Goal: Check status: Check status

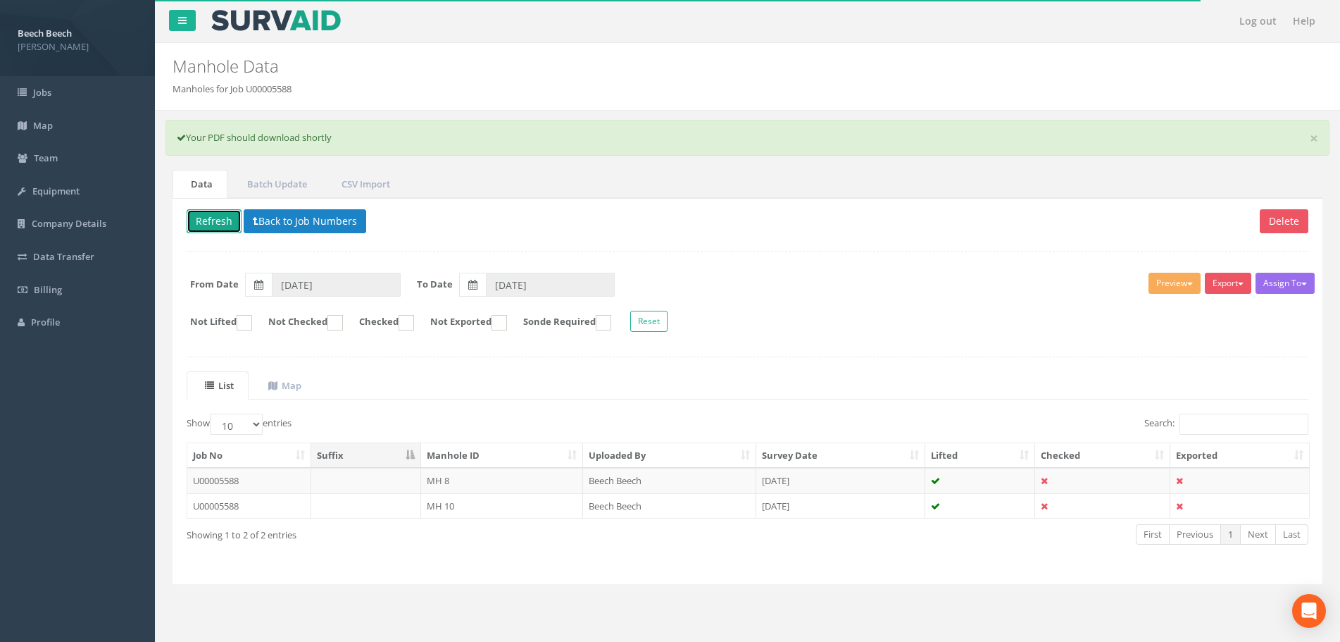
click at [206, 216] on button "Refresh" at bounding box center [214, 221] width 55 height 24
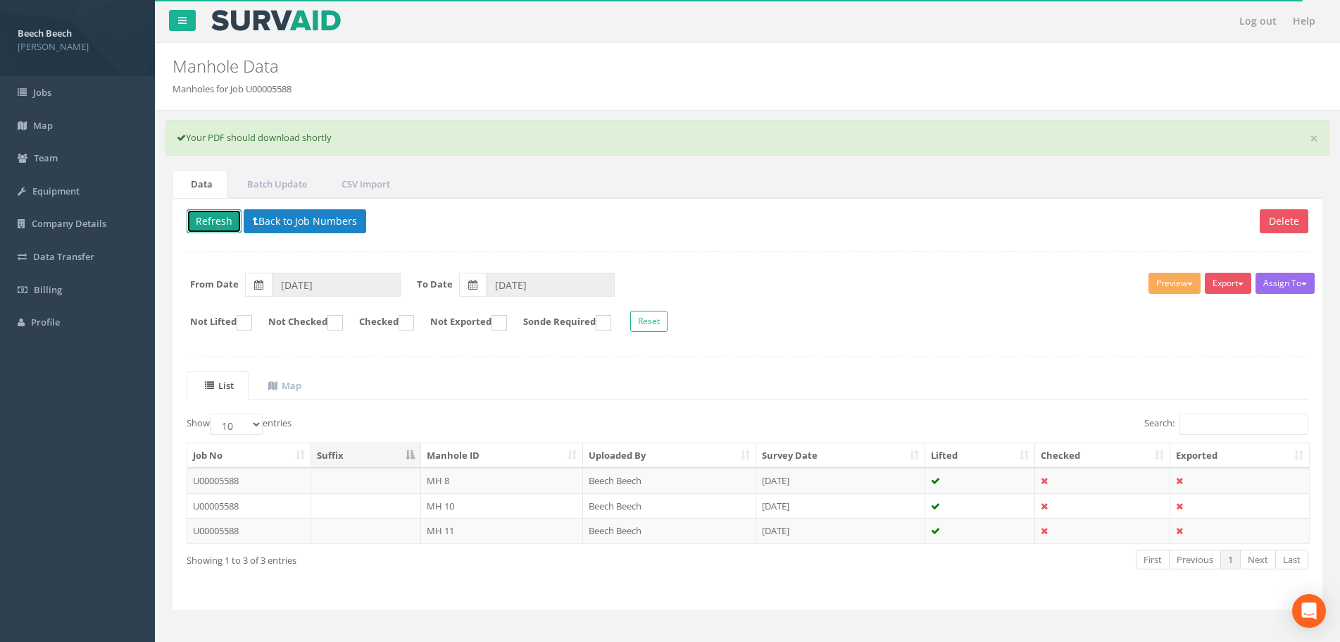
click at [210, 220] on button "Refresh" at bounding box center [214, 221] width 55 height 24
click at [44, 99] on span "Jobs" at bounding box center [42, 92] width 18 height 13
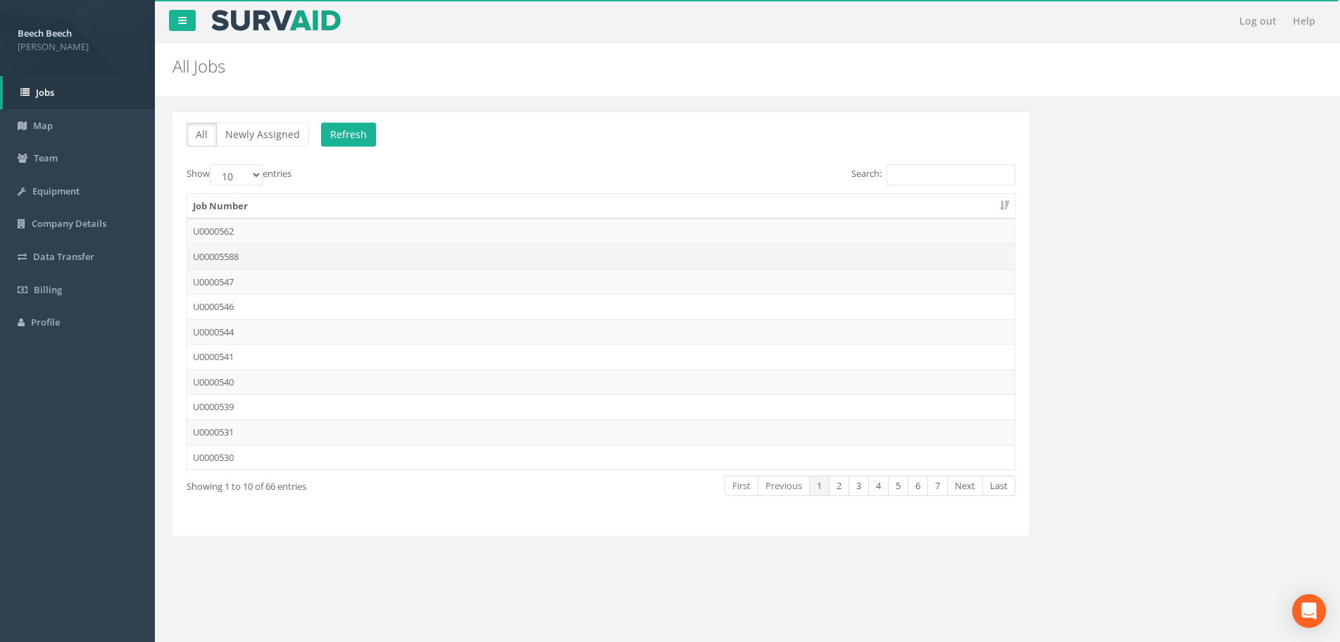
click at [234, 254] on td "U00005588" at bounding box center [600, 256] width 827 height 25
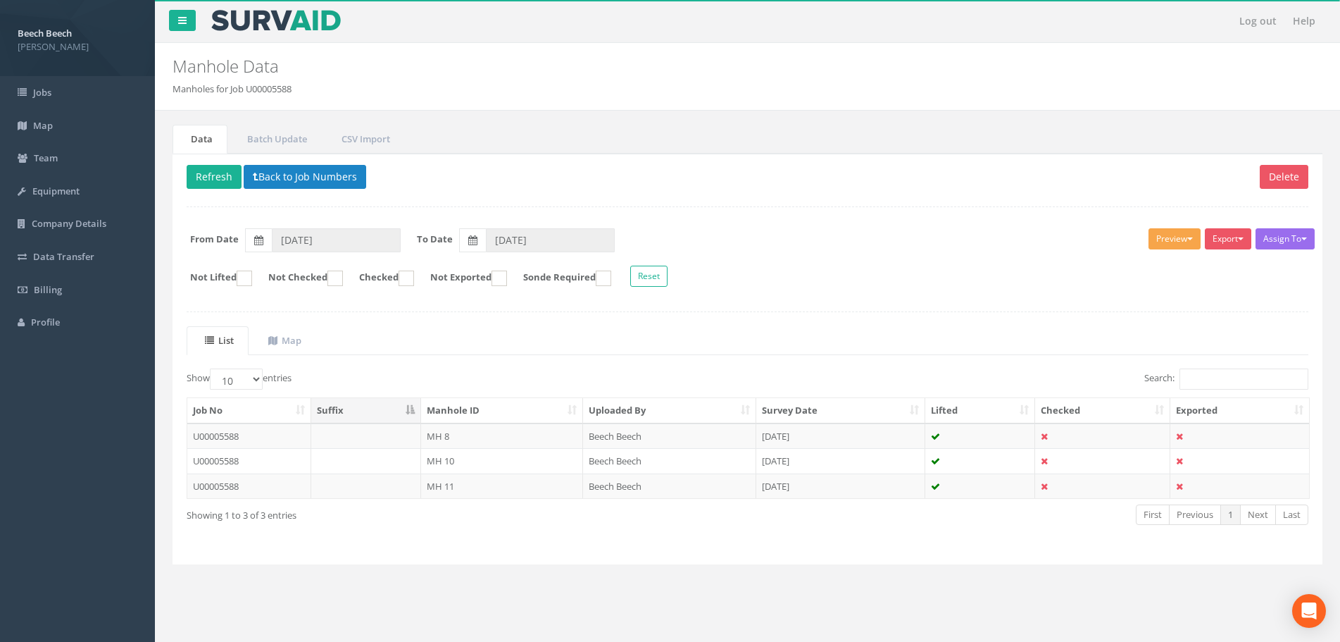
click at [1177, 237] on button "Preview" at bounding box center [1175, 238] width 52 height 21
click at [1145, 270] on link "LFP Manhole" at bounding box center [1148, 268] width 107 height 22
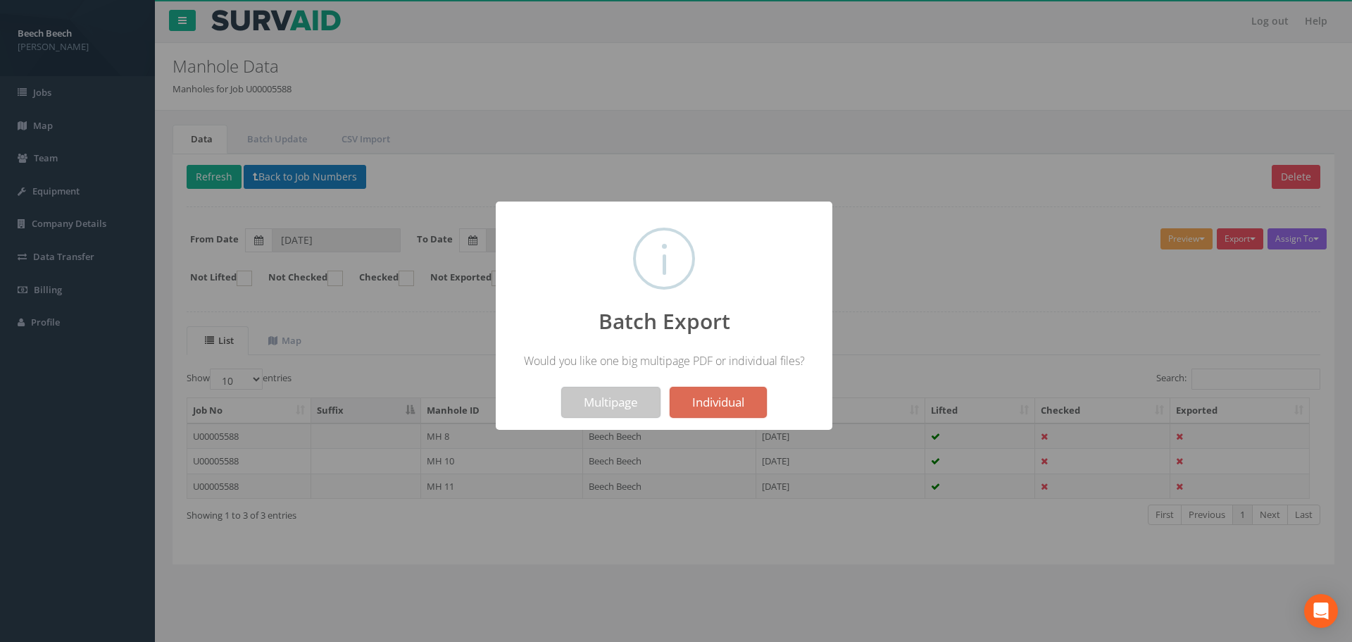
click at [610, 400] on button "Multipage" at bounding box center [610, 402] width 99 height 31
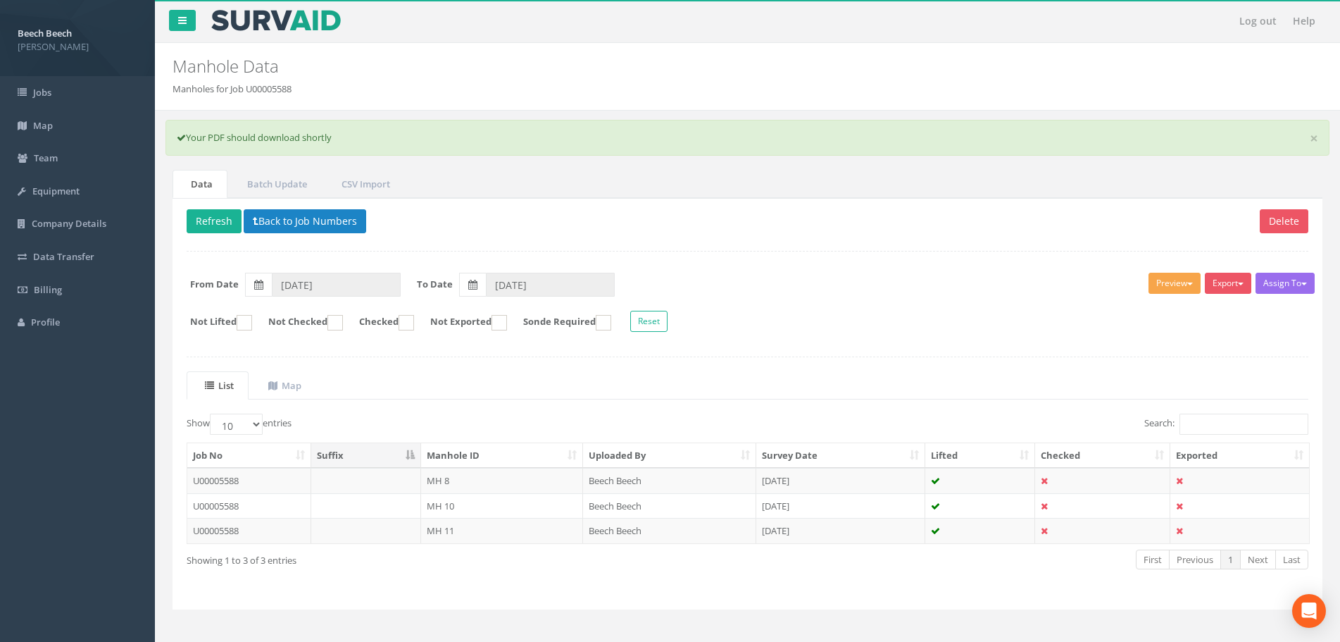
click at [1181, 282] on button "Preview" at bounding box center [1175, 283] width 52 height 21
click at [1139, 308] on link "LFP Manhole" at bounding box center [1148, 312] width 107 height 22
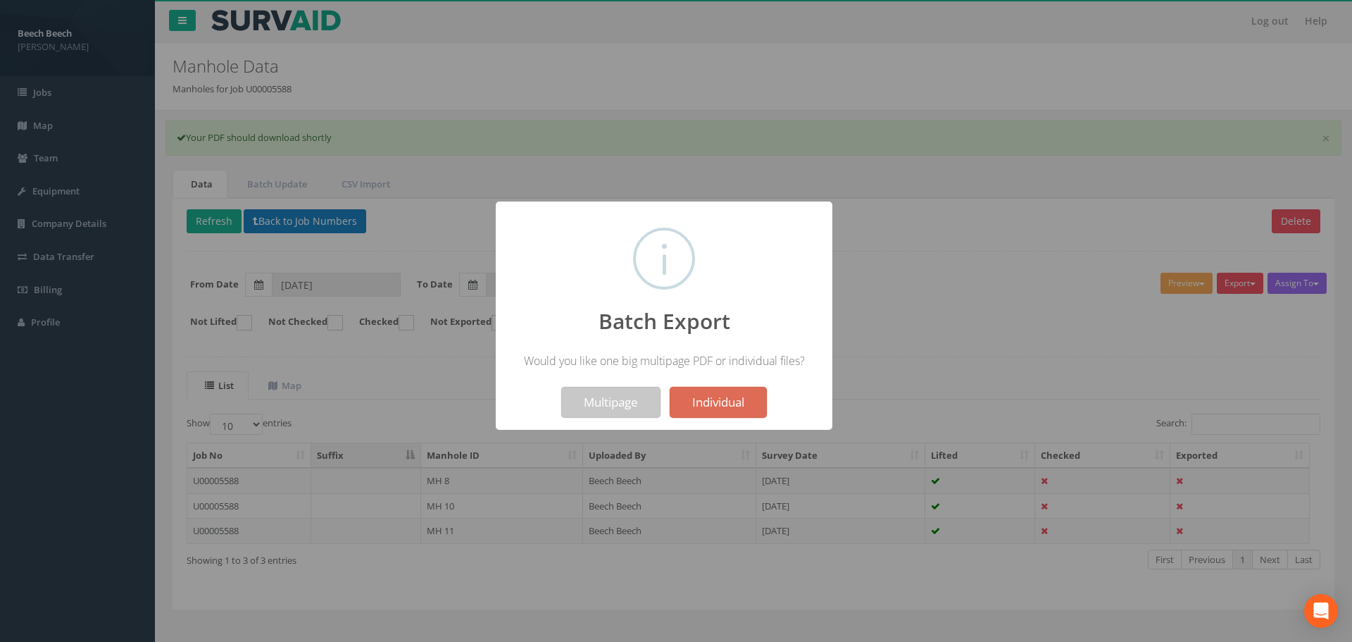
click at [604, 413] on button "Multipage" at bounding box center [610, 402] width 99 height 31
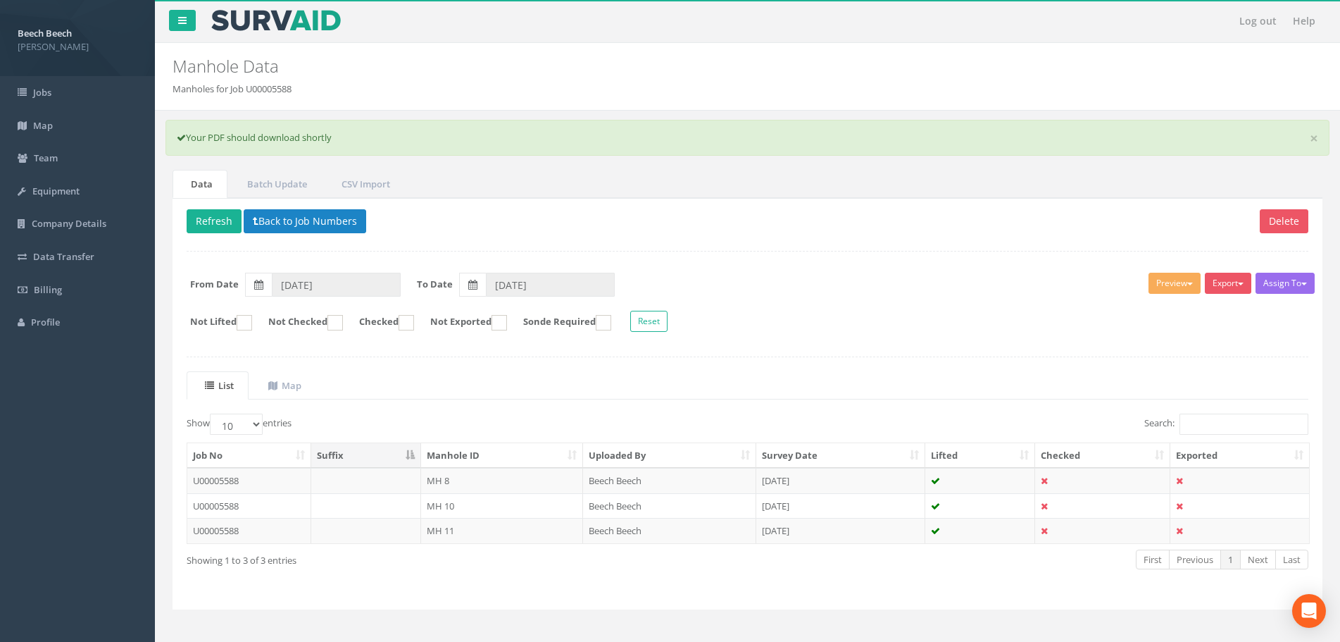
click at [821, 230] on p "Delete Refresh Back to Job Numbers" at bounding box center [748, 222] width 1122 height 27
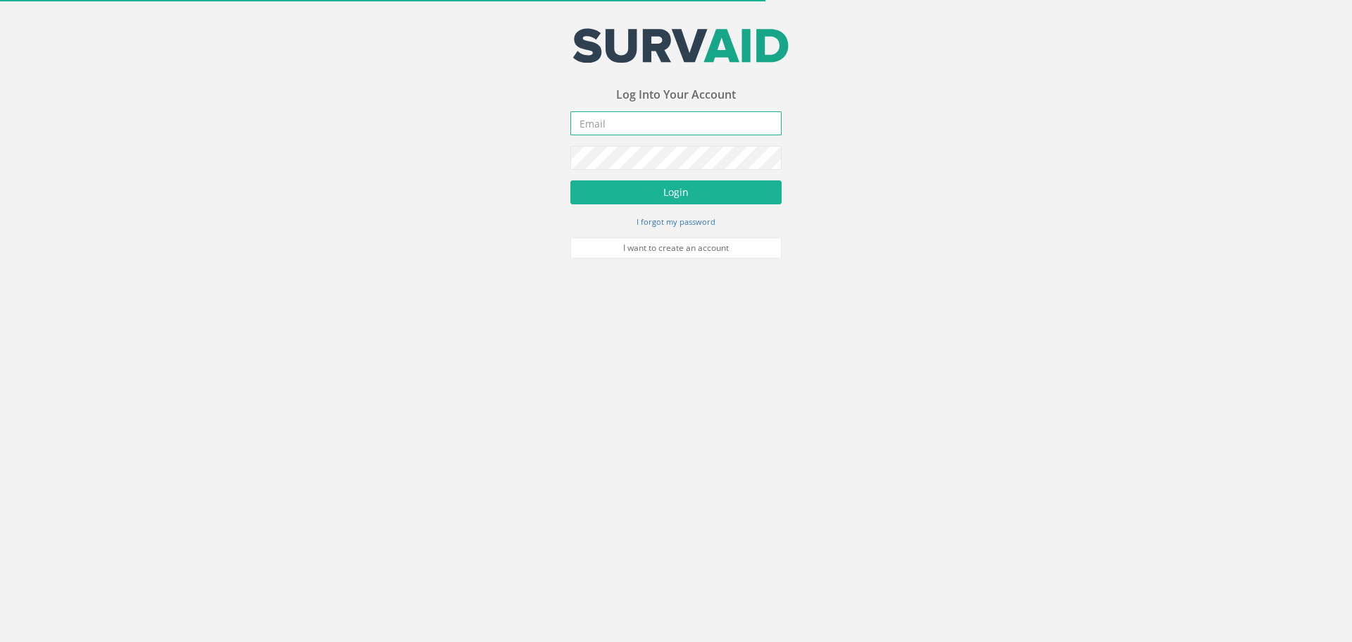
click at [627, 122] on input "email" at bounding box center [675, 123] width 211 height 24
type input "[EMAIL_ADDRESS][DOMAIN_NAME]"
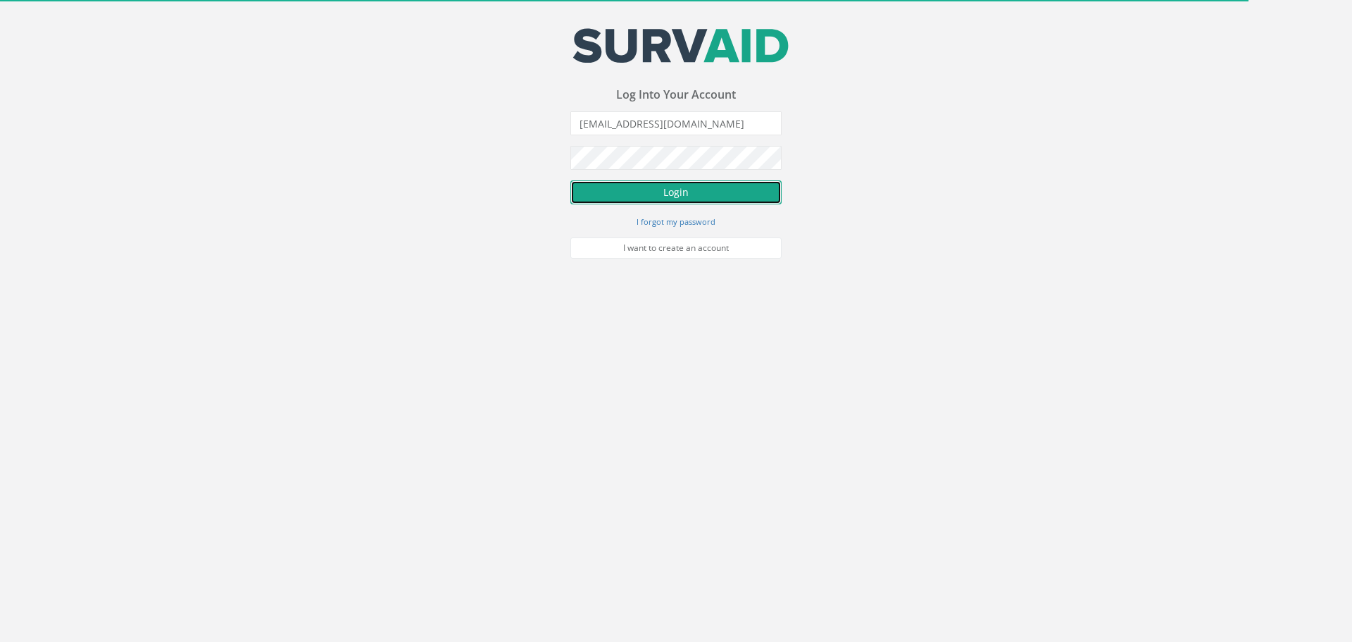
click at [675, 188] on button "Login" at bounding box center [675, 192] width 211 height 24
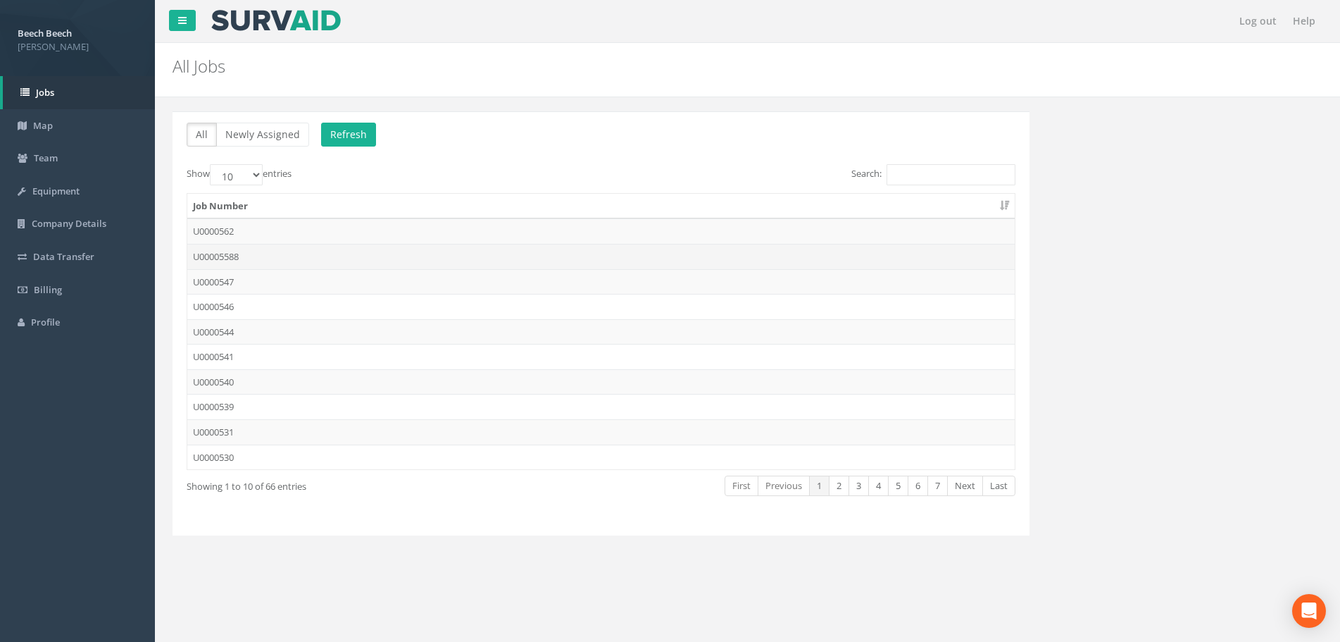
click at [256, 256] on td "U00005588" at bounding box center [600, 256] width 827 height 25
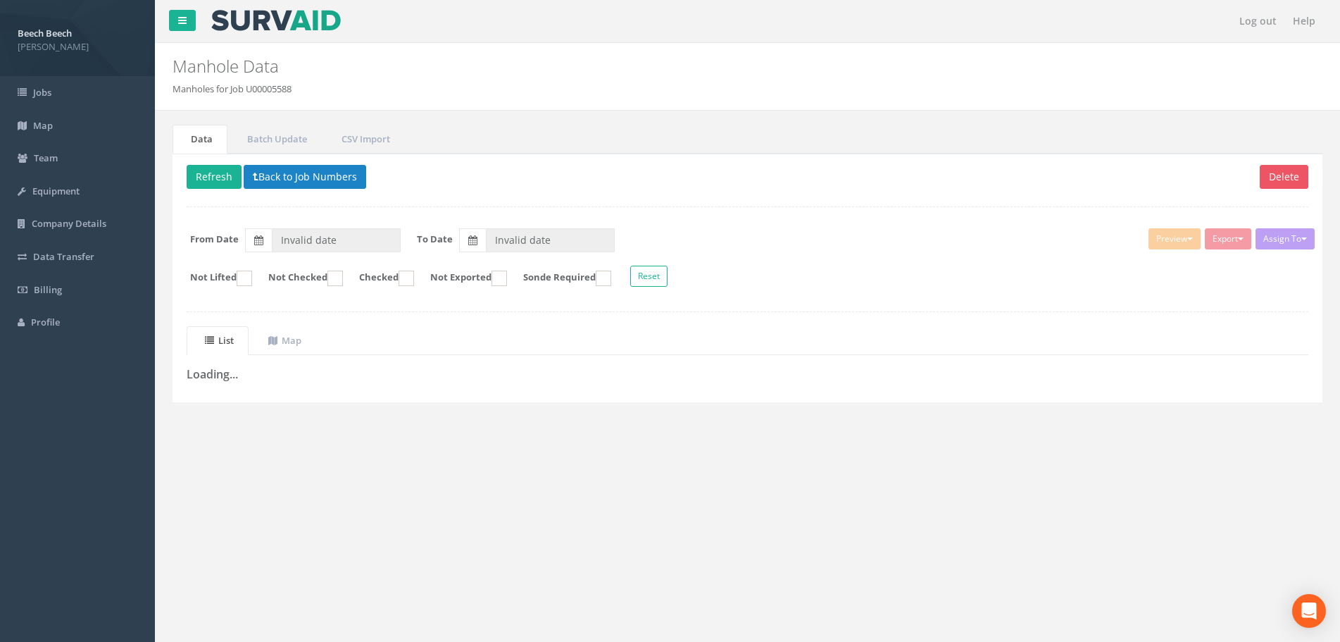
type input "[DATE]"
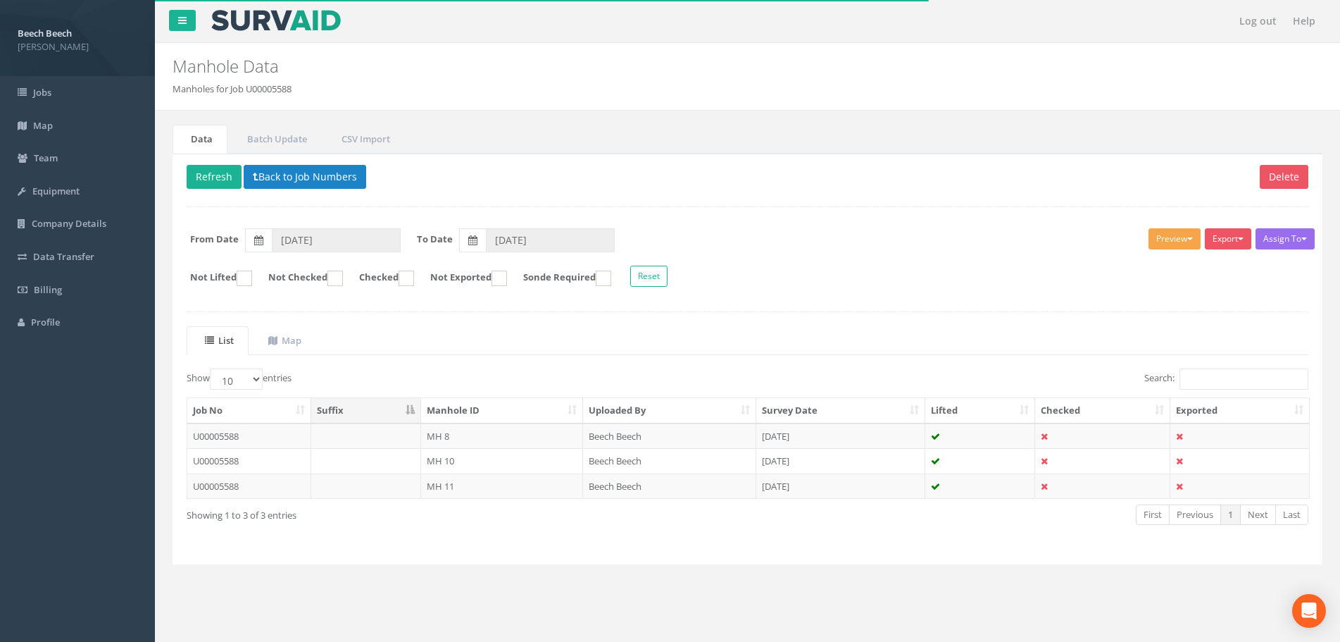
click at [1189, 237] on span "button" at bounding box center [1190, 238] width 6 height 3
click at [1157, 264] on link "LFP Manhole" at bounding box center [1148, 268] width 107 height 22
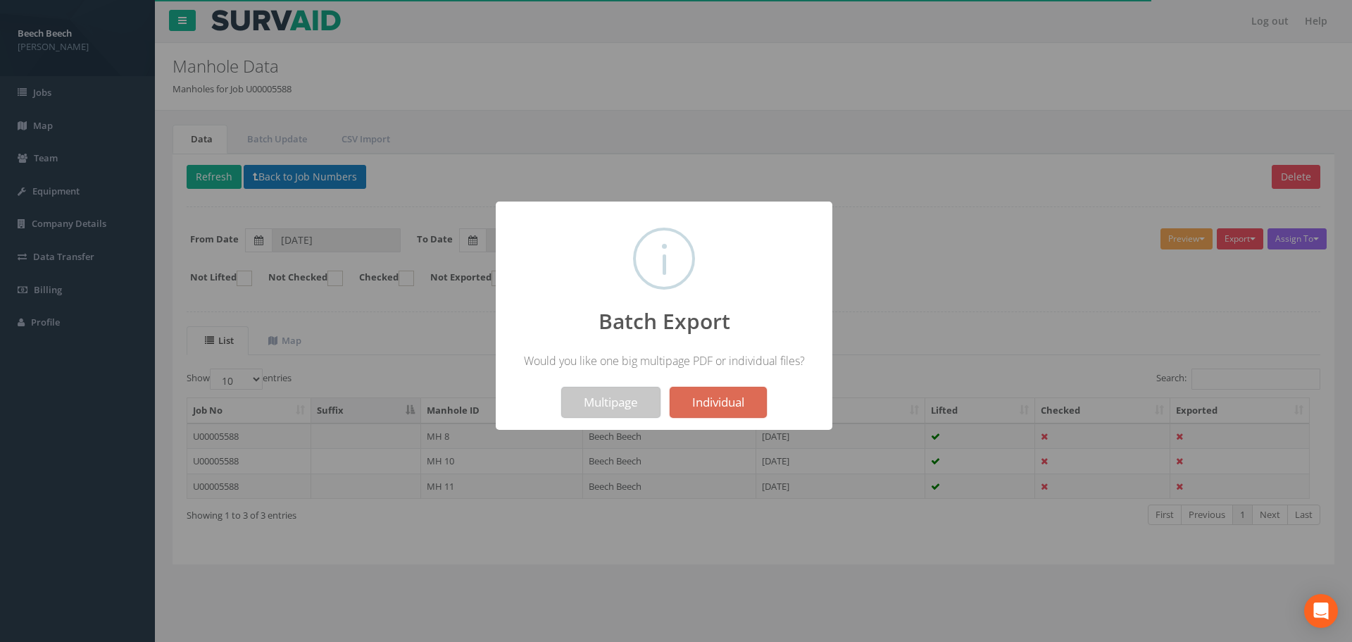
click at [604, 393] on button "Multipage" at bounding box center [610, 402] width 99 height 31
